Goal: Register for event/course

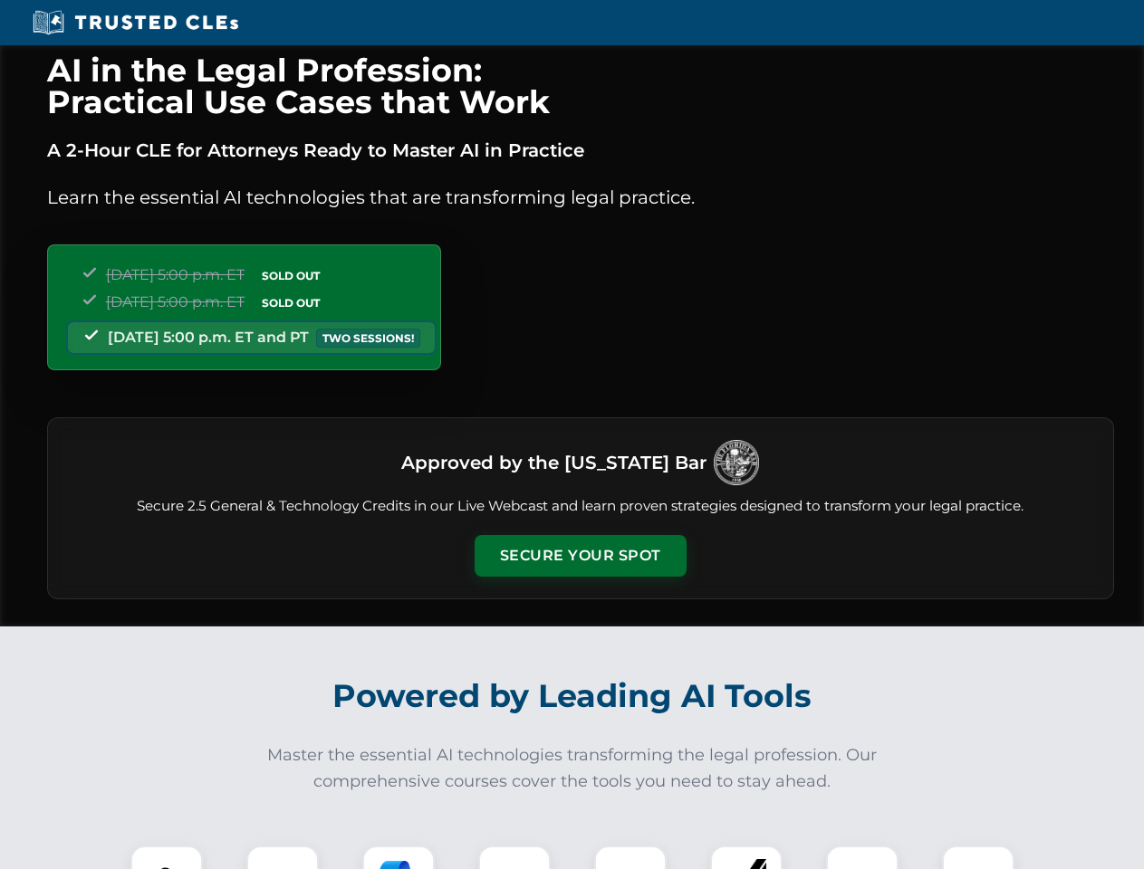
click at [580, 556] on button "Secure Your Spot" at bounding box center [581, 556] width 212 height 42
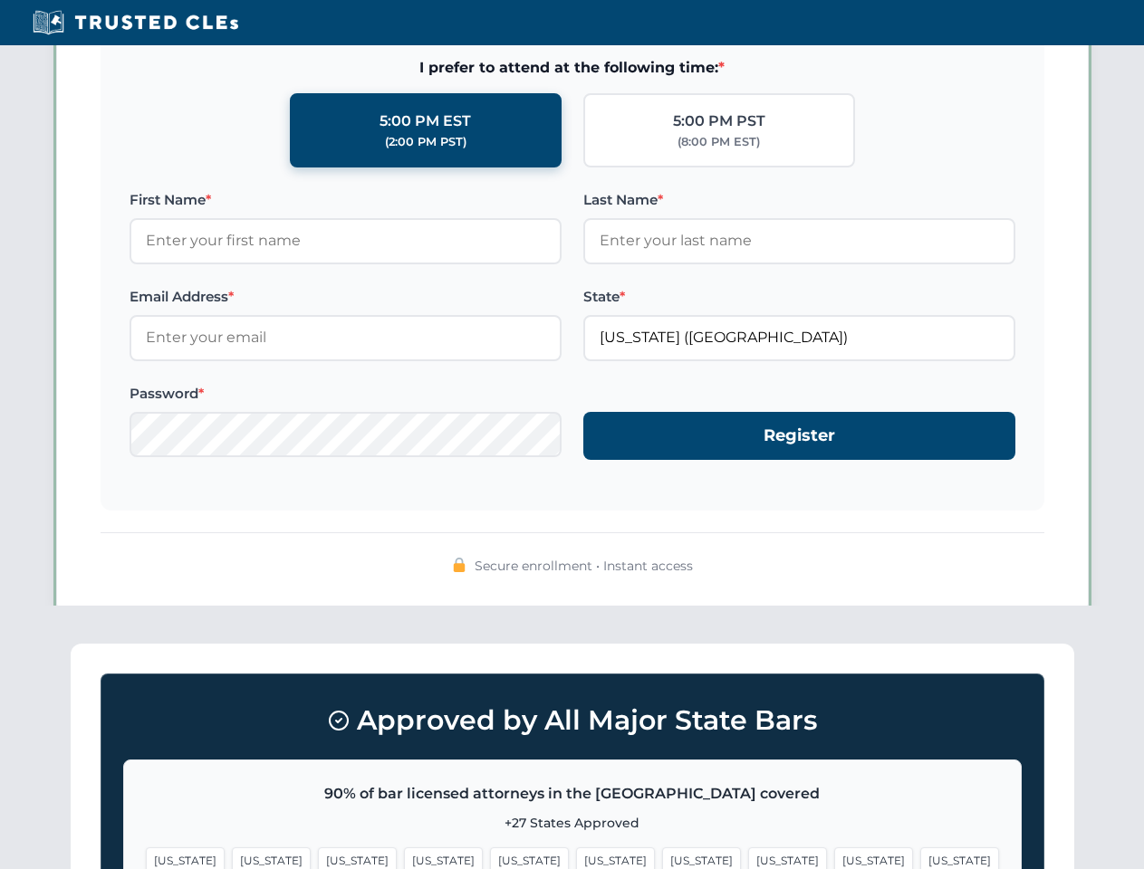
click at [834, 858] on span "[US_STATE]" at bounding box center [873, 861] width 79 height 26
